Goal: Navigation & Orientation: Understand site structure

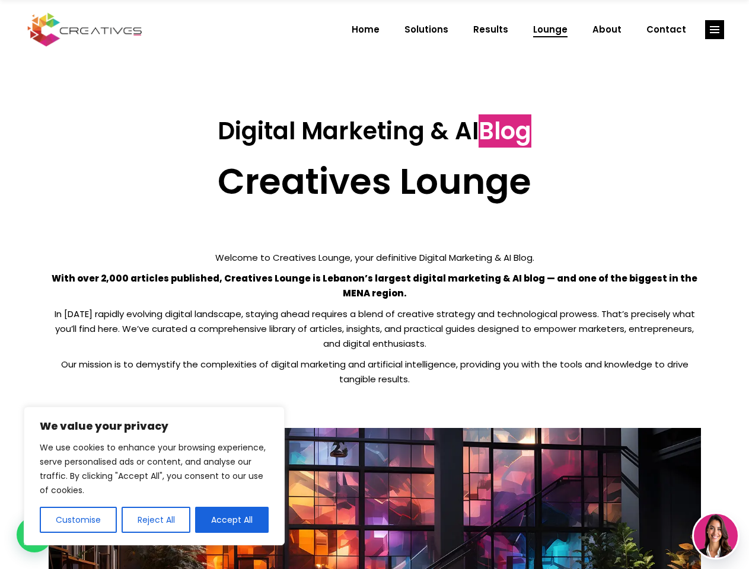
click at [374, 285] on p "With over 2,000 articles published, Creatives Lounge is Lebanon’s largest digit…" at bounding box center [375, 286] width 652 height 30
click at [78, 520] on button "Customise" at bounding box center [78, 520] width 77 height 26
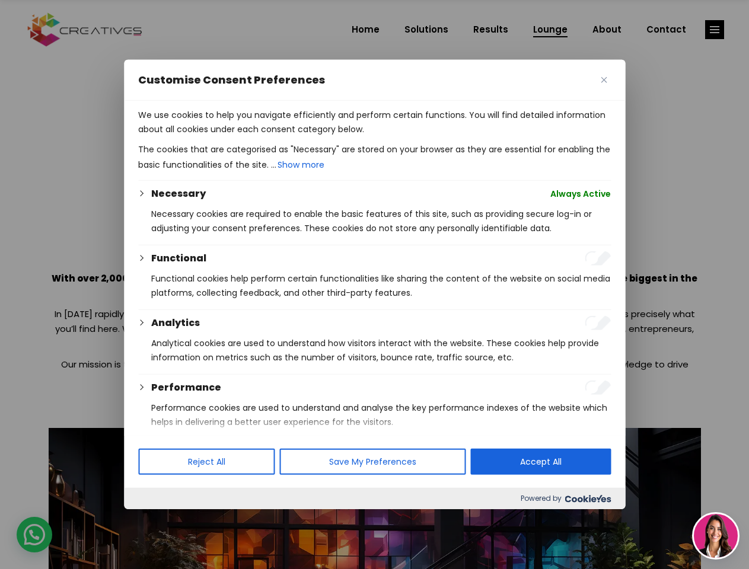
click at [155, 520] on div at bounding box center [374, 284] width 749 height 569
click at [232, 136] on p "We use cookies to help you navigate efficiently and perform certain functions. …" at bounding box center [374, 122] width 473 height 28
click at [715, 30] on div at bounding box center [374, 284] width 749 height 569
click at [716, 536] on img at bounding box center [716, 536] width 44 height 44
